Goal: Information Seeking & Learning: Learn about a topic

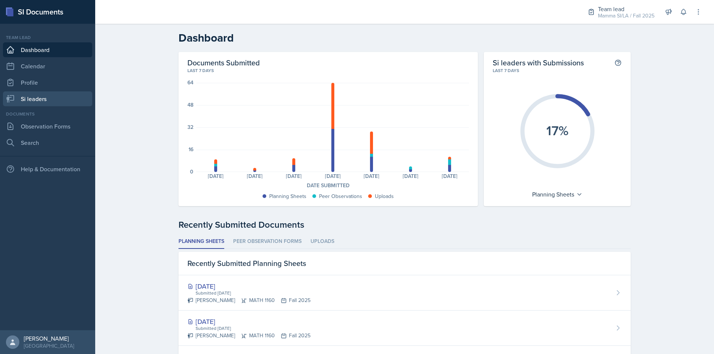
click at [62, 98] on link "Si leaders" at bounding box center [47, 98] width 89 height 15
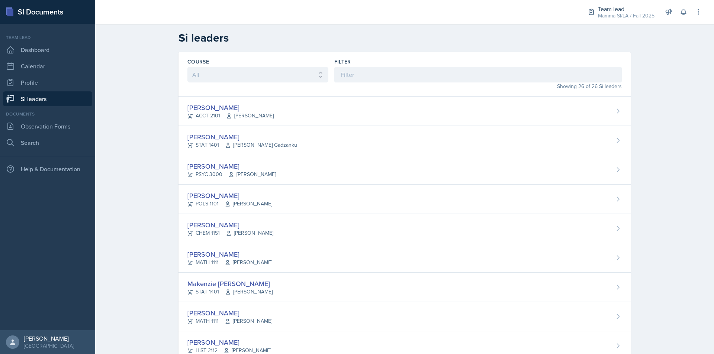
click at [378, 69] on div "Filter" at bounding box center [477, 70] width 287 height 25
click at [379, 70] on input at bounding box center [477, 75] width 287 height 16
click at [385, 71] on input at bounding box center [477, 75] width 287 height 16
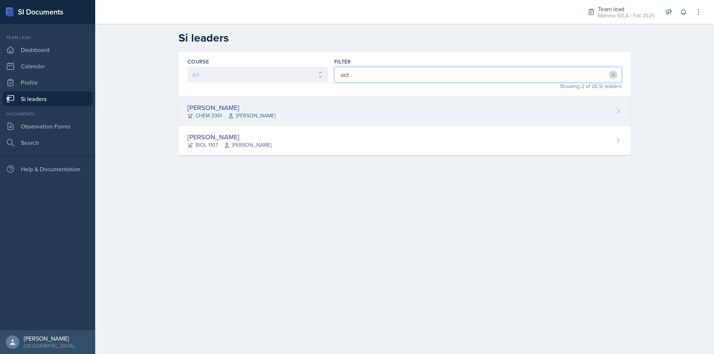
type input "oct"
click at [332, 107] on div "[PERSON_NAME] CHEM 3361 [PERSON_NAME]" at bounding box center [404, 111] width 452 height 29
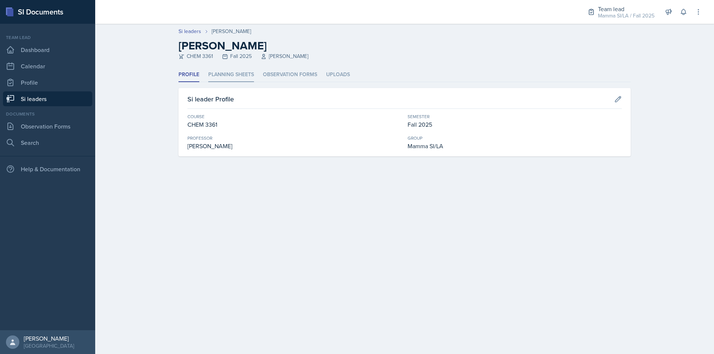
click at [227, 77] on li "Planning Sheets" at bounding box center [231, 75] width 46 height 14
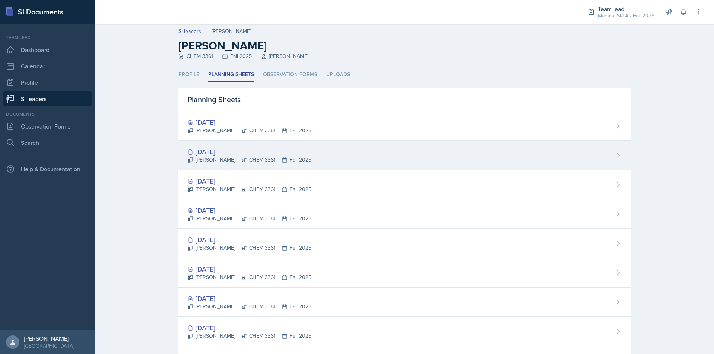
click at [264, 157] on div "[PERSON_NAME] CHEM 3361 Fall 2025" at bounding box center [249, 160] width 124 height 8
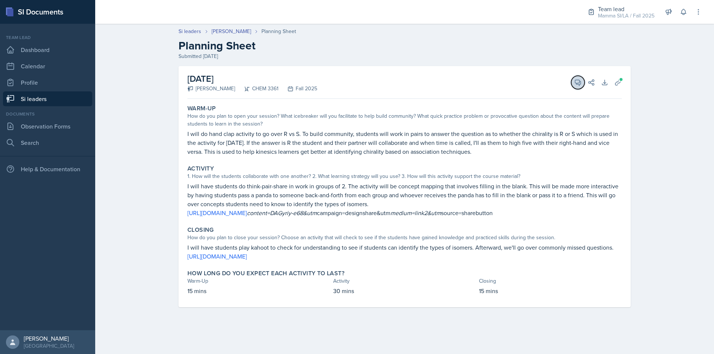
click at [581, 86] on icon at bounding box center [577, 82] width 7 height 7
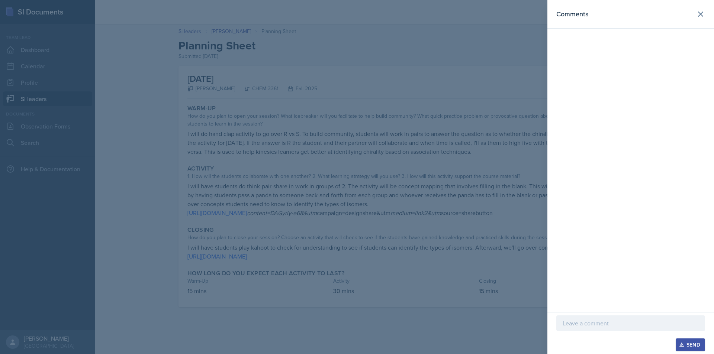
click at [491, 88] on div at bounding box center [357, 177] width 714 height 354
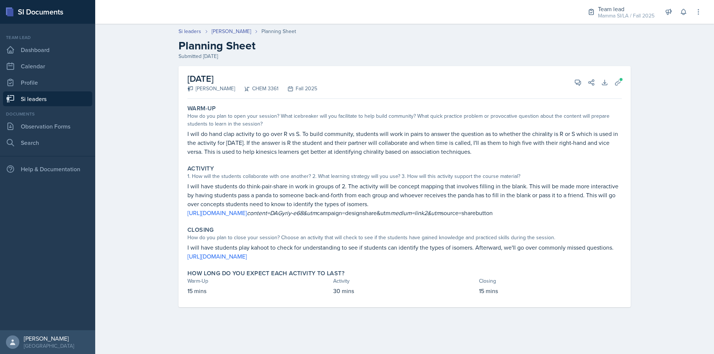
click at [55, 102] on link "Si leaders" at bounding box center [47, 98] width 89 height 15
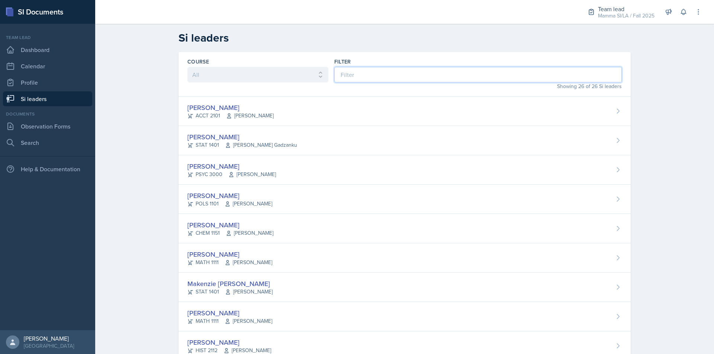
click at [377, 78] on input at bounding box center [477, 75] width 287 height 16
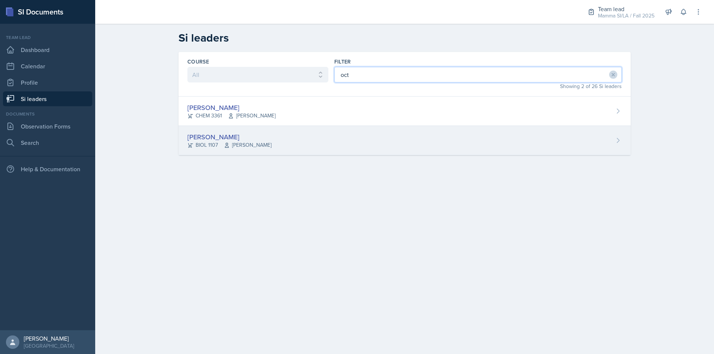
type input "oct"
click at [265, 142] on span "[PERSON_NAME]" at bounding box center [248, 145] width 48 height 8
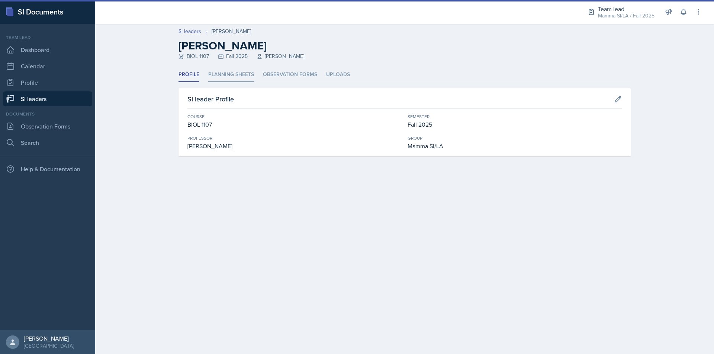
click at [245, 80] on li "Planning Sheets" at bounding box center [231, 75] width 46 height 14
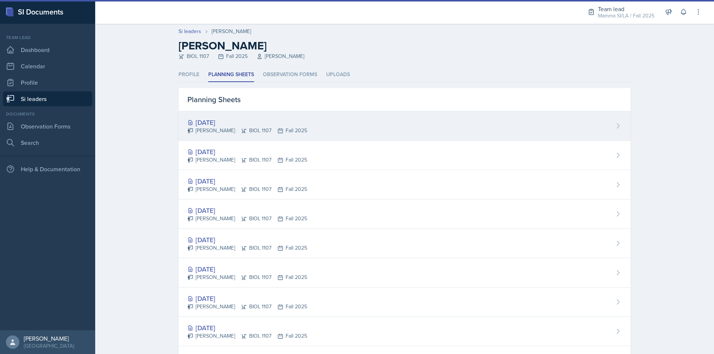
click at [262, 132] on div "[PERSON_NAME] BIOL 1107 Fall 2025" at bounding box center [247, 131] width 120 height 8
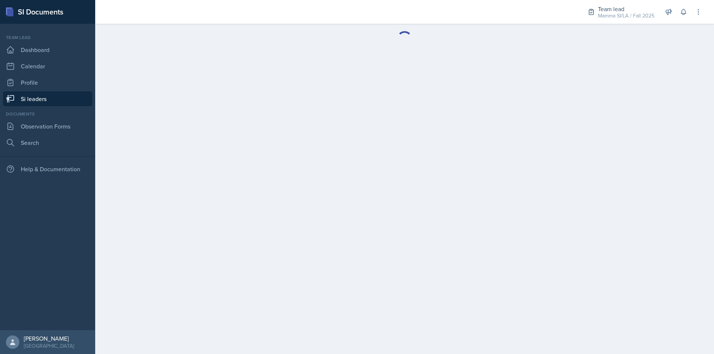
click at [47, 98] on link "Si leaders" at bounding box center [47, 98] width 89 height 15
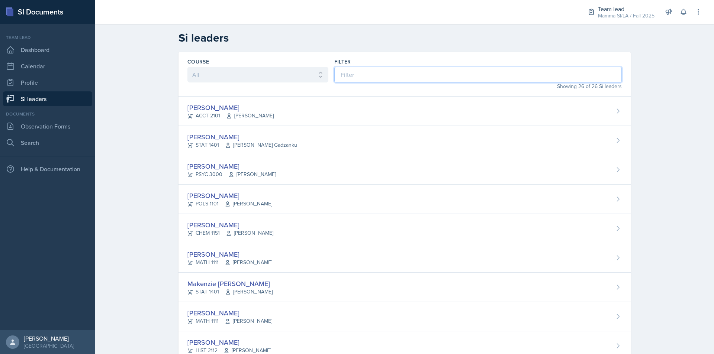
click at [358, 75] on input at bounding box center [477, 75] width 287 height 16
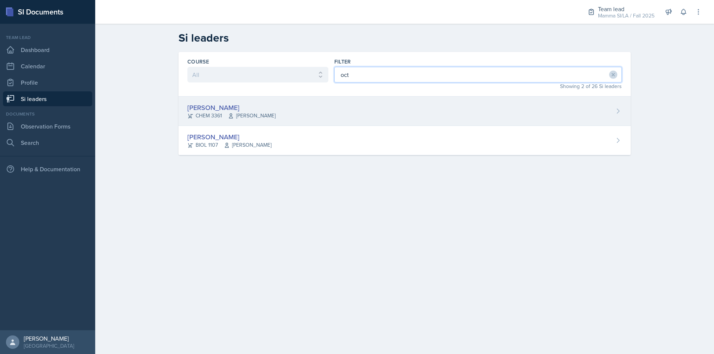
type input "oct"
click at [287, 121] on div "[PERSON_NAME] CHEM 3361 [PERSON_NAME]" at bounding box center [404, 111] width 452 height 29
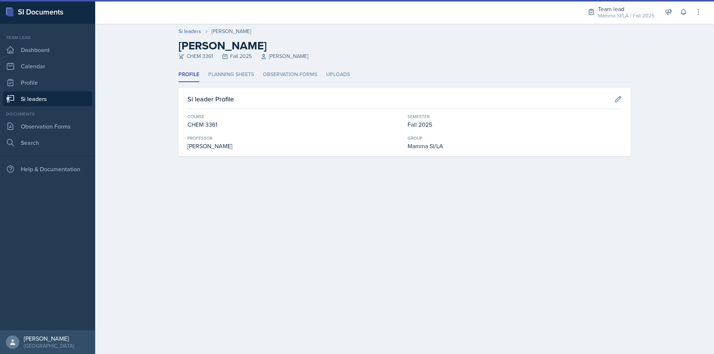
click at [229, 67] on header "Si leaders [PERSON_NAME] [PERSON_NAME] CHEM 3361 Fall 2025 [PERSON_NAME]" at bounding box center [404, 46] width 618 height 44
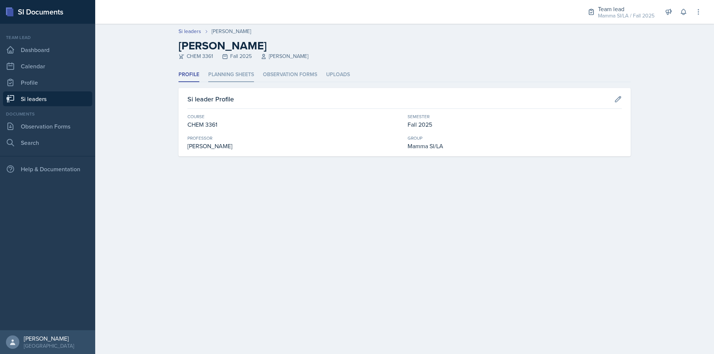
click at [232, 74] on li "Planning Sheets" at bounding box center [231, 75] width 46 height 14
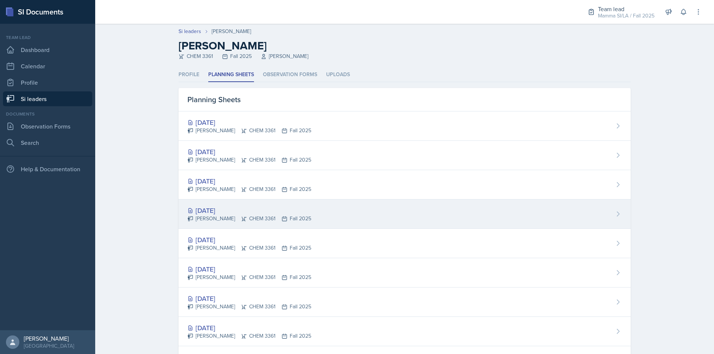
click at [242, 218] on div "[PERSON_NAME] CHEM 3361 Fall 2025" at bounding box center [249, 219] width 124 height 8
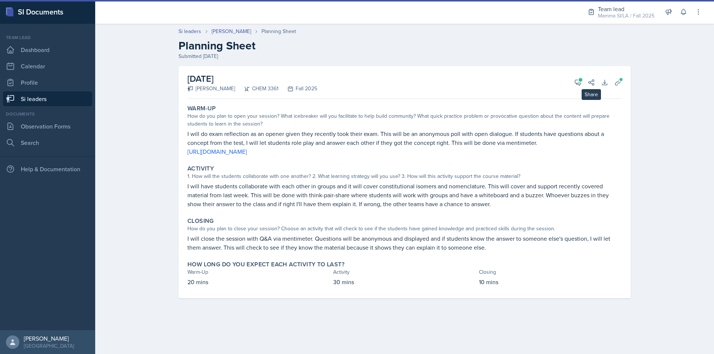
click at [570, 82] on div "View Comments Comments [DATE] [PERSON_NAME] 4:35 pm This is a good planning she…" at bounding box center [581, 82] width 27 height 7
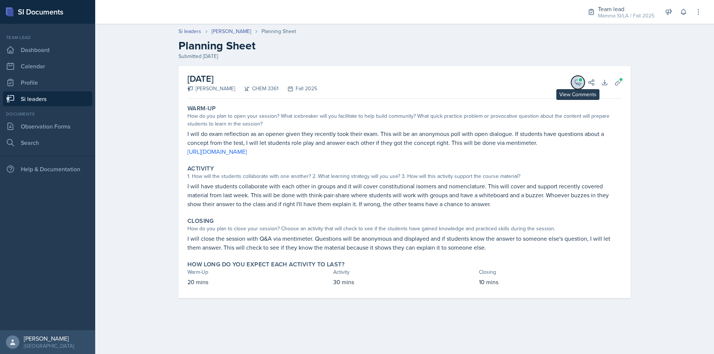
click at [573, 83] on button "View Comments" at bounding box center [577, 82] width 13 height 13
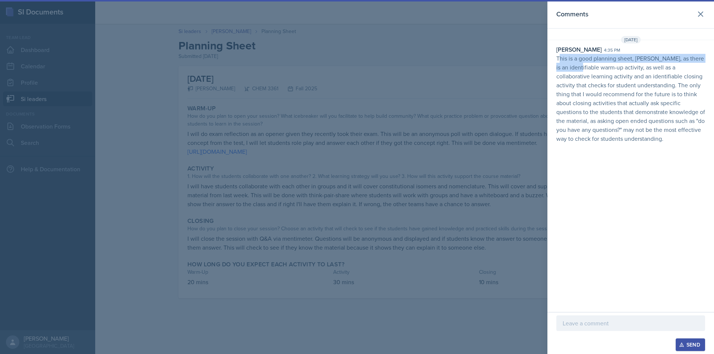
drag, startPoint x: 567, startPoint y: 61, endPoint x: 582, endPoint y: 65, distance: 15.7
click at [582, 65] on p "This is a good planning sheet, [PERSON_NAME], as there is an identifiable warm-…" at bounding box center [630, 98] width 149 height 89
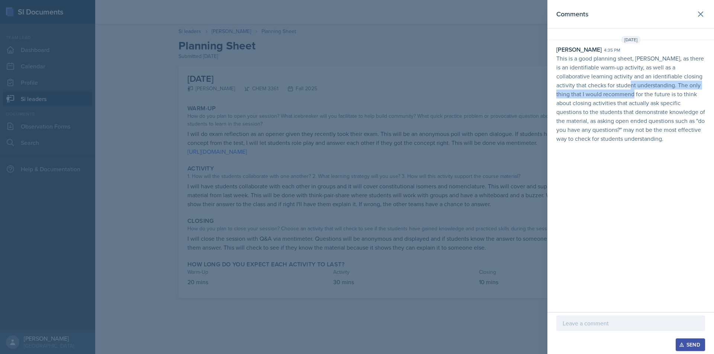
drag, startPoint x: 616, startPoint y: 82, endPoint x: 617, endPoint y: 99, distance: 17.1
click at [617, 99] on p "This is a good planning sheet, [PERSON_NAME], as there is an identifiable warm-…" at bounding box center [630, 98] width 149 height 89
click at [479, 133] on div at bounding box center [357, 177] width 714 height 354
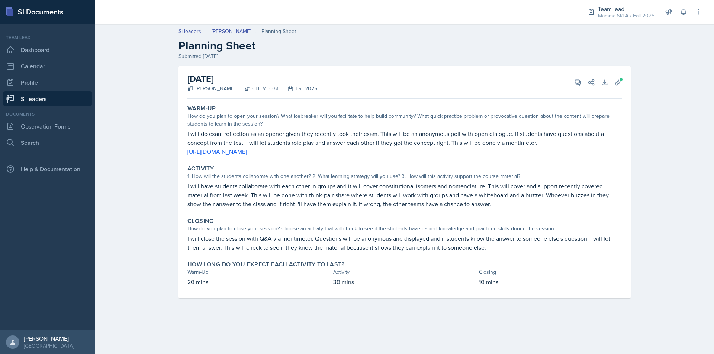
click at [74, 104] on link "Si leaders" at bounding box center [47, 98] width 89 height 15
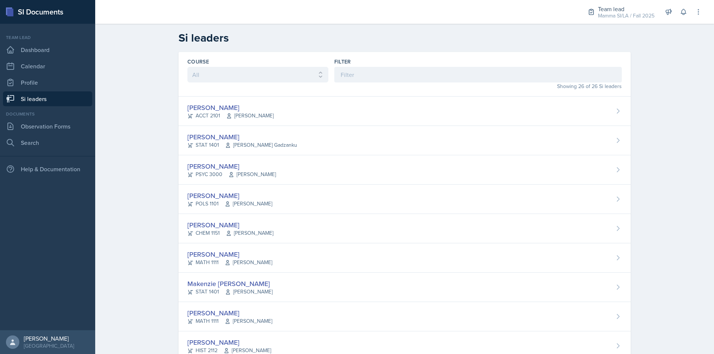
click at [54, 102] on link "Si leaders" at bounding box center [47, 98] width 89 height 15
